Goal: Book appointment/travel/reservation

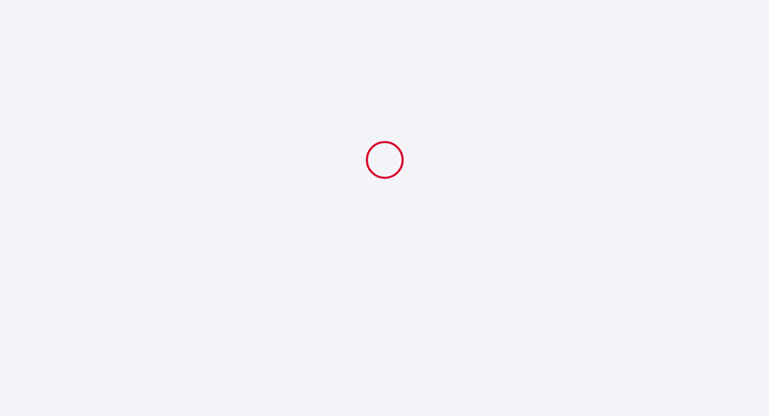
select select
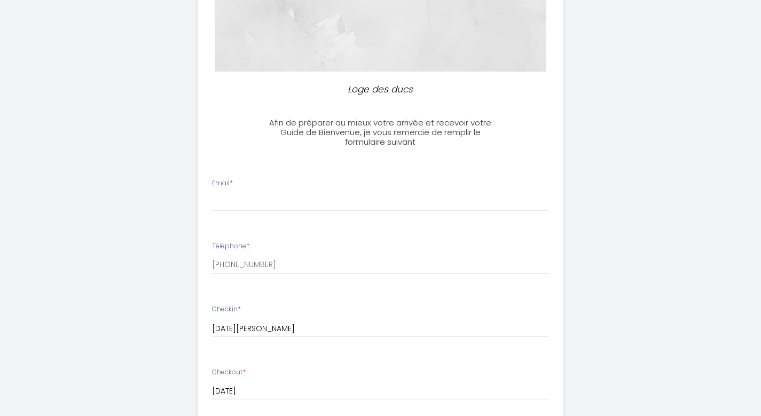
scroll to position [175, 0]
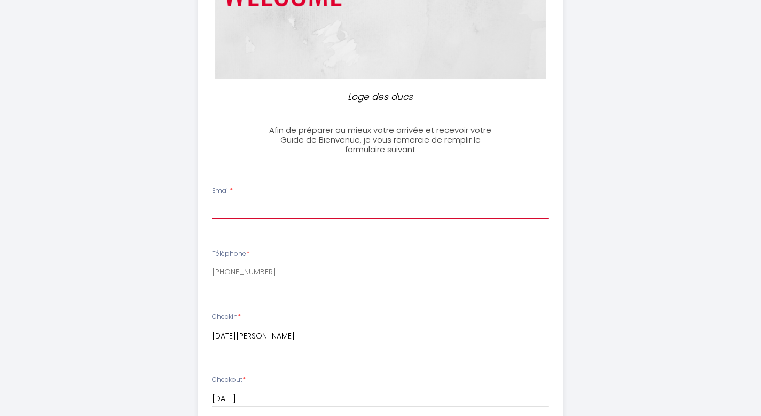
click at [240, 213] on input "Email *" at bounding box center [380, 209] width 337 height 19
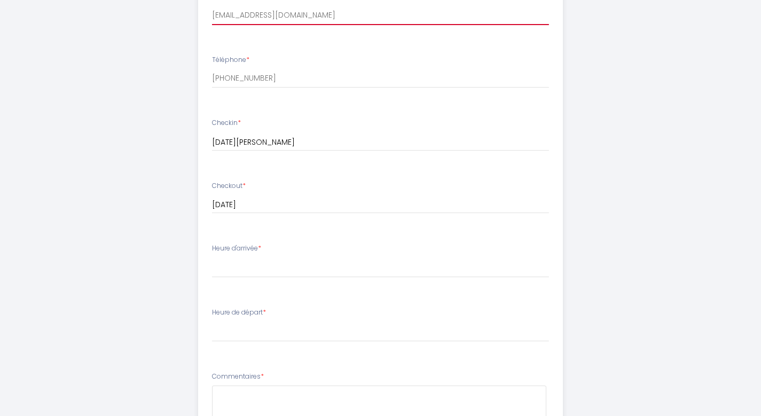
scroll to position [388, 0]
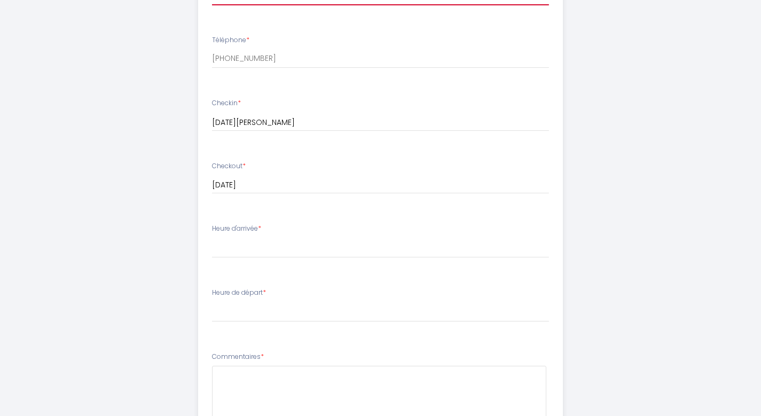
type input "[EMAIL_ADDRESS][DOMAIN_NAME]"
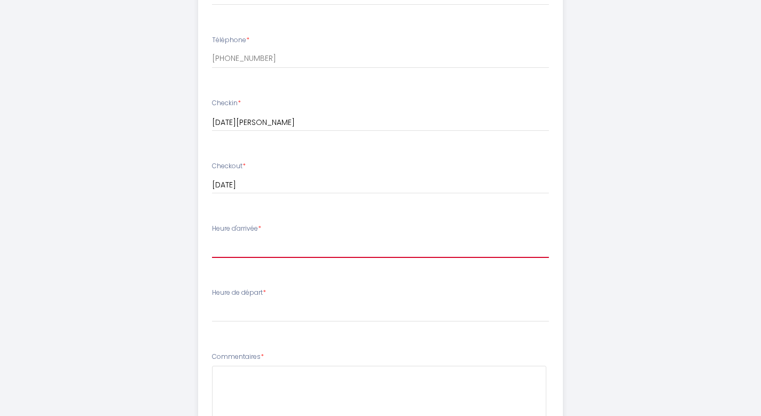
click at [256, 250] on select "17:00 17:30 18:00 18:30 19:00 19:30 20:00 20:30 21:00 21:30 22:00 22:30 23:00 2…" at bounding box center [380, 248] width 337 height 20
select select "19:00"
click at [212, 238] on select "17:00 17:30 18:00 18:30 19:00 19:30 20:00 20:30 21:00 21:30 22:00 22:30 23:00 2…" at bounding box center [380, 248] width 337 height 20
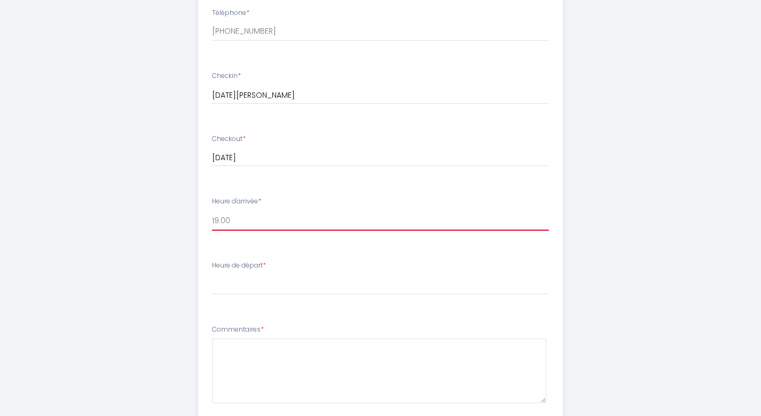
scroll to position [442, 0]
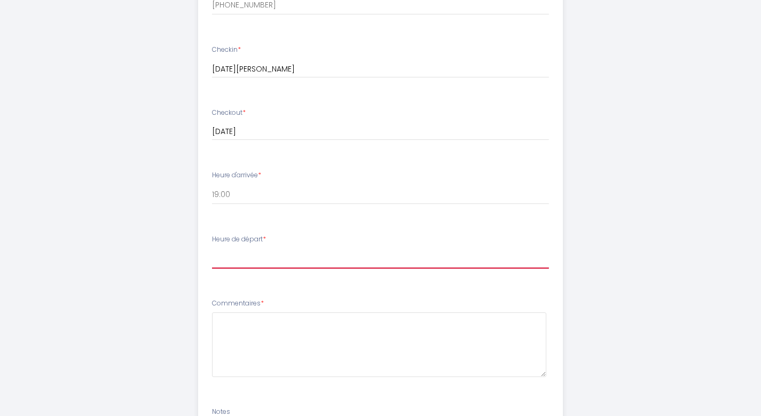
click at [230, 259] on select "00:00 00:30 01:00 01:30 02:00 02:30 03:00 03:30 04:00 04:30 05:00 05:30 06:00 0…" at bounding box center [380, 258] width 337 height 20
select select "11:00"
click at [212, 248] on select "00:00 00:30 01:00 01:30 02:00 02:30 03:00 03:30 04:00 04:30 05:00 05:30 06:00 0…" at bounding box center [380, 258] width 337 height 20
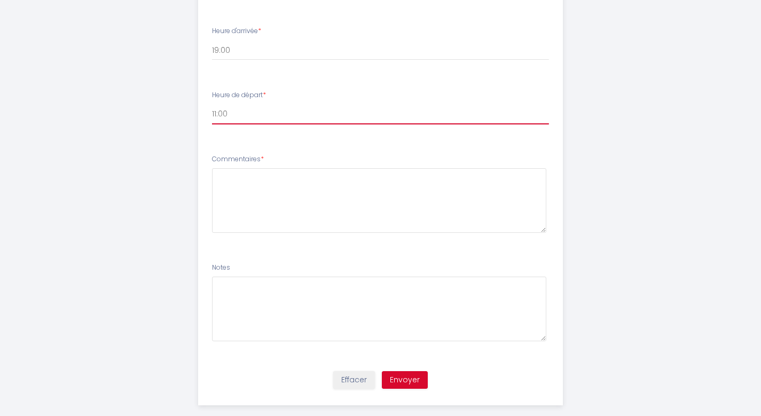
scroll to position [602, 0]
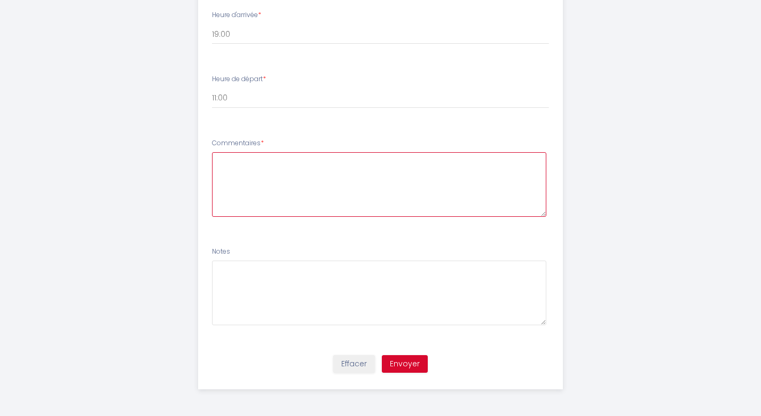
click at [224, 161] on textarea at bounding box center [379, 184] width 334 height 65
click at [288, 173] on textarea "Horaire d'arrivée approximatif (nous avons de la route) Hâte de visiter [GEOGRA…" at bounding box center [379, 184] width 334 height 65
click at [220, 162] on textarea "Horaire d'arrivée approximatif (nous avons de la route) Hâte de visiter [GEOGRA…" at bounding box center [379, 184] width 334 height 65
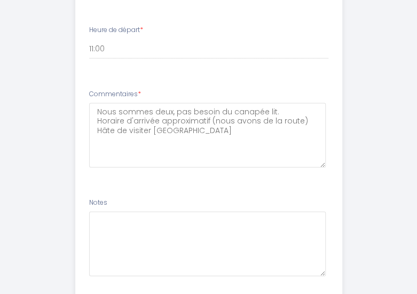
click at [181, 206] on div "Notes" at bounding box center [208, 236] width 239 height 78
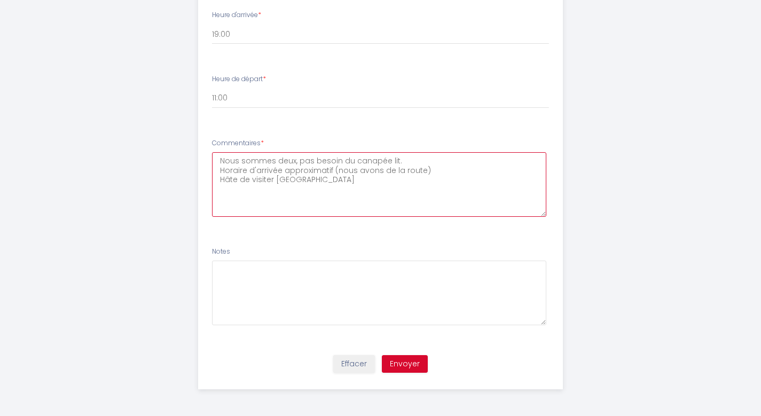
drag, startPoint x: 222, startPoint y: 161, endPoint x: 416, endPoint y: 152, distance: 194.6
click at [416, 152] on textarea "Nous sommes deux, pas besoin du canapée lit. Horaire d'arrivée approximatif (no…" at bounding box center [379, 184] width 334 height 65
click at [292, 170] on textarea "Horaire d'arrivée approximatif (nous avons de la route) Hâte de visiter [GEOGRA…" at bounding box center [379, 184] width 334 height 65
type textarea "Horaire d'arrivée approximatif (nous avons de la route) Hâte de visiter [GEOGRA…"
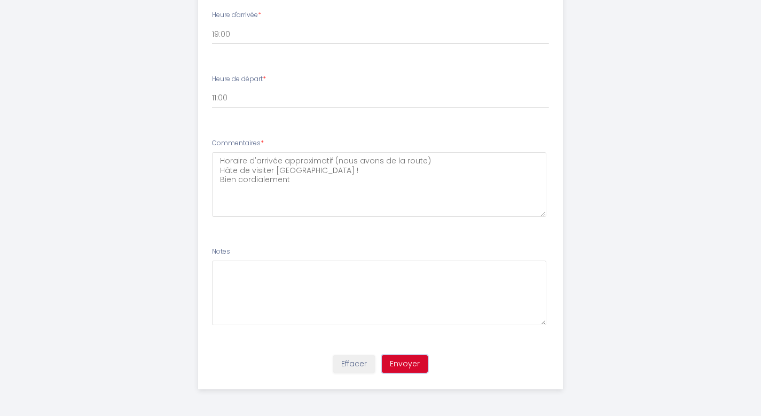
click at [398, 365] on button "Envoyer" at bounding box center [405, 364] width 46 height 18
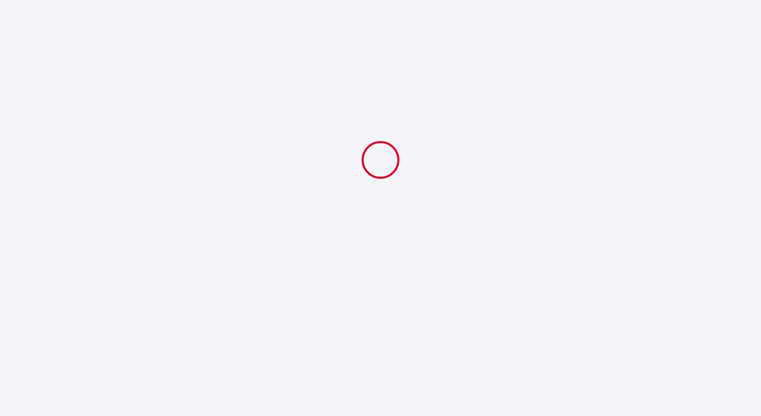
scroll to position [0, 0]
select select "19:00"
select select "11:00"
